Goal: Use online tool/utility: Utilize a website feature to perform a specific function

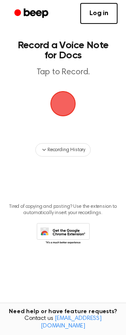
click at [60, 103] on span "button" at bounding box center [63, 104] width 26 height 26
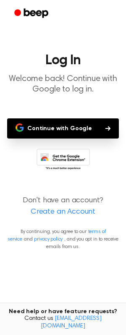
click at [73, 128] on button "Continue with Google" at bounding box center [63, 128] width 112 height 20
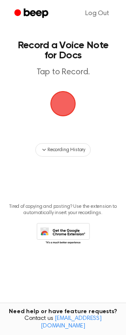
click at [60, 95] on span "button" at bounding box center [62, 103] width 27 height 27
click at [60, 95] on span "button" at bounding box center [63, 103] width 30 height 30
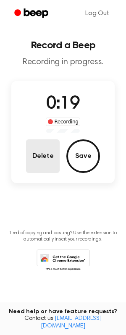
click at [53, 169] on button "Delete" at bounding box center [43, 156] width 34 height 34
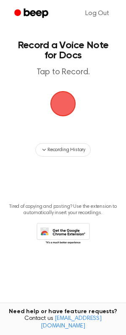
click at [67, 96] on span "button" at bounding box center [63, 104] width 26 height 26
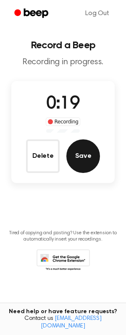
click at [75, 161] on button "Save" at bounding box center [83, 156] width 34 height 34
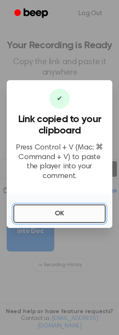
click at [73, 204] on button "OK" at bounding box center [59, 213] width 93 height 18
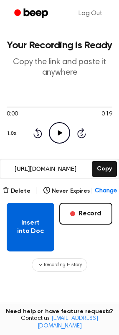
click at [38, 218] on button "Insert into Doc" at bounding box center [31, 226] width 48 height 49
